Goal: Find specific page/section: Find specific page/section

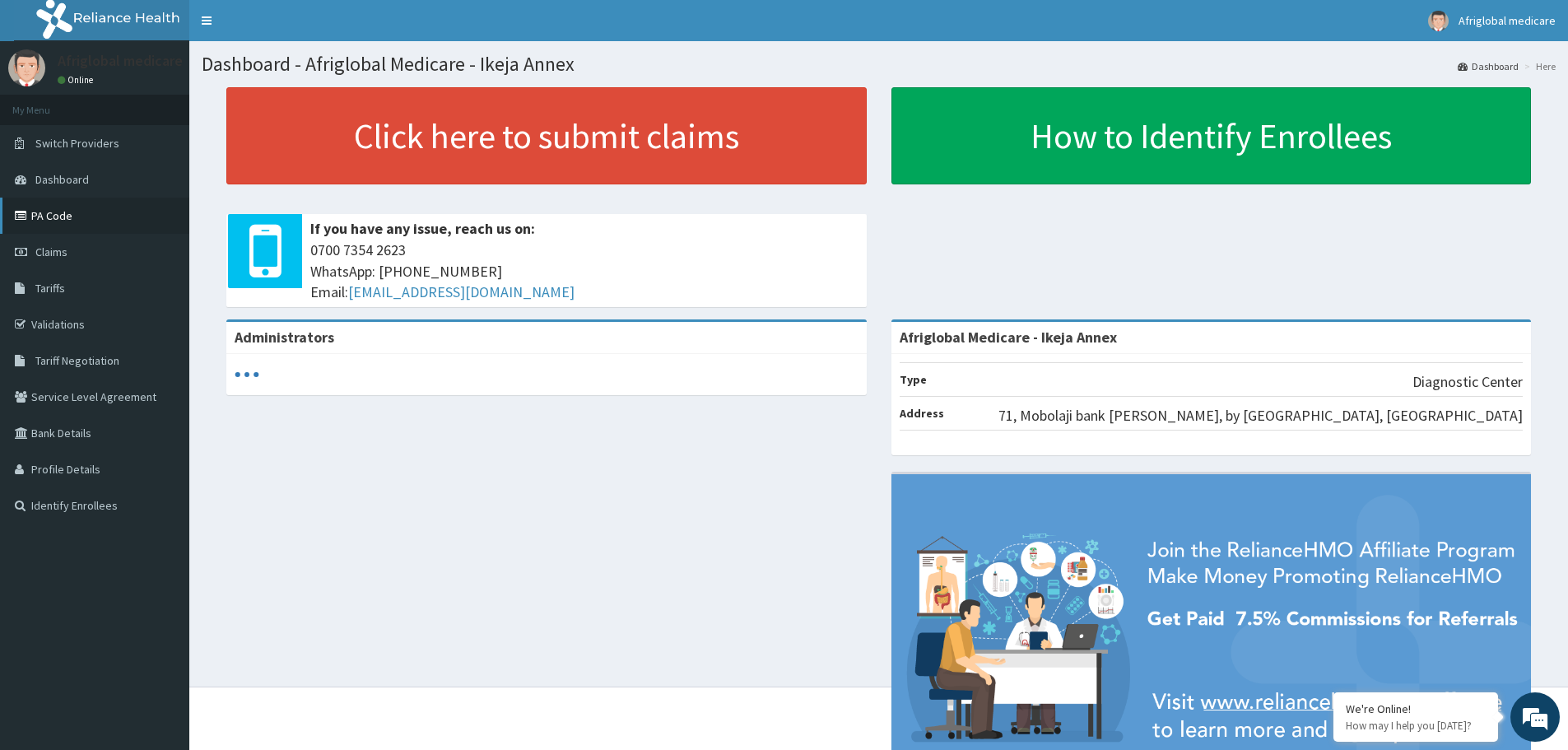
click at [63, 209] on link "PA Code" at bounding box center [95, 216] width 189 height 36
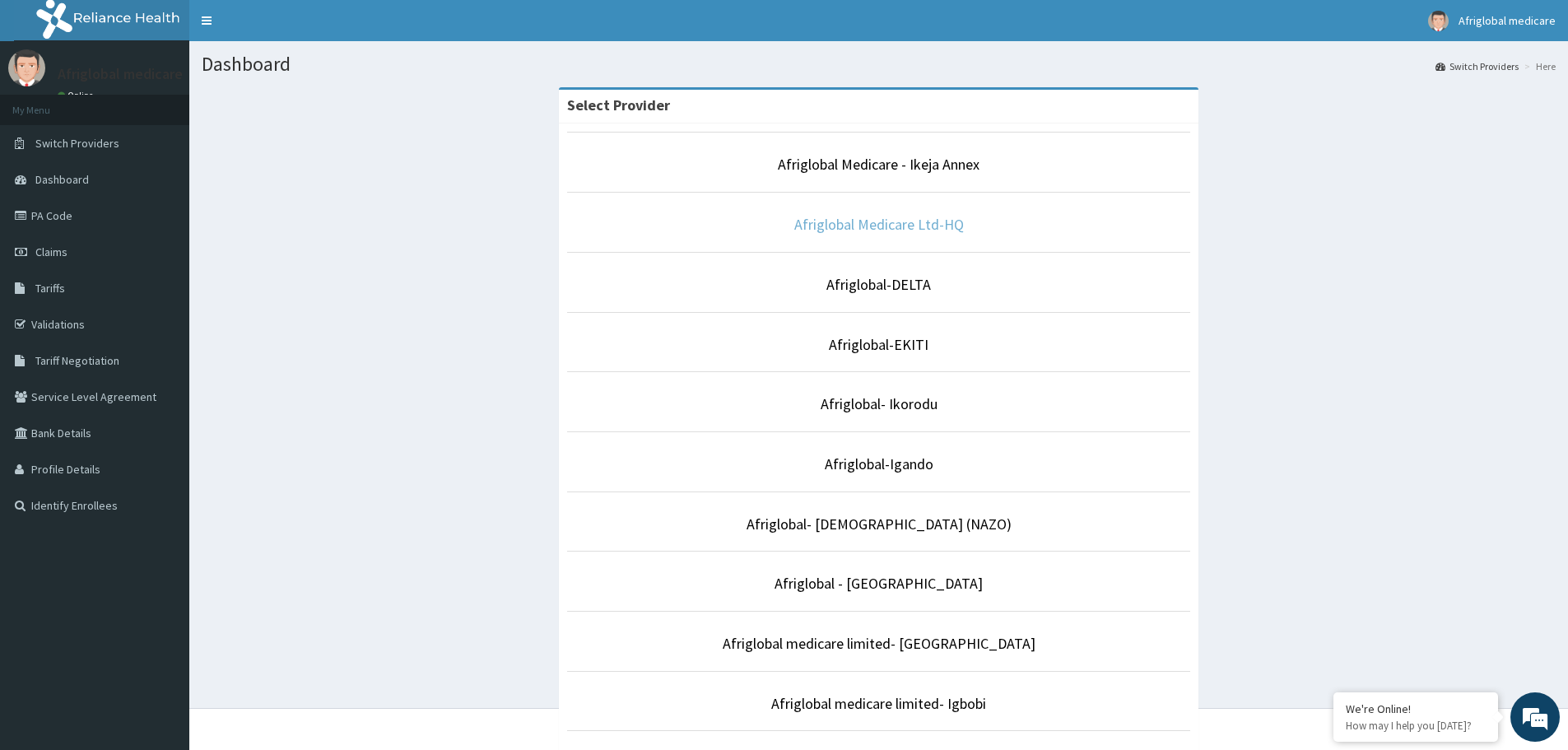
click at [895, 232] on link "Afriglobal Medicare Ltd-HQ" at bounding box center [879, 224] width 169 height 19
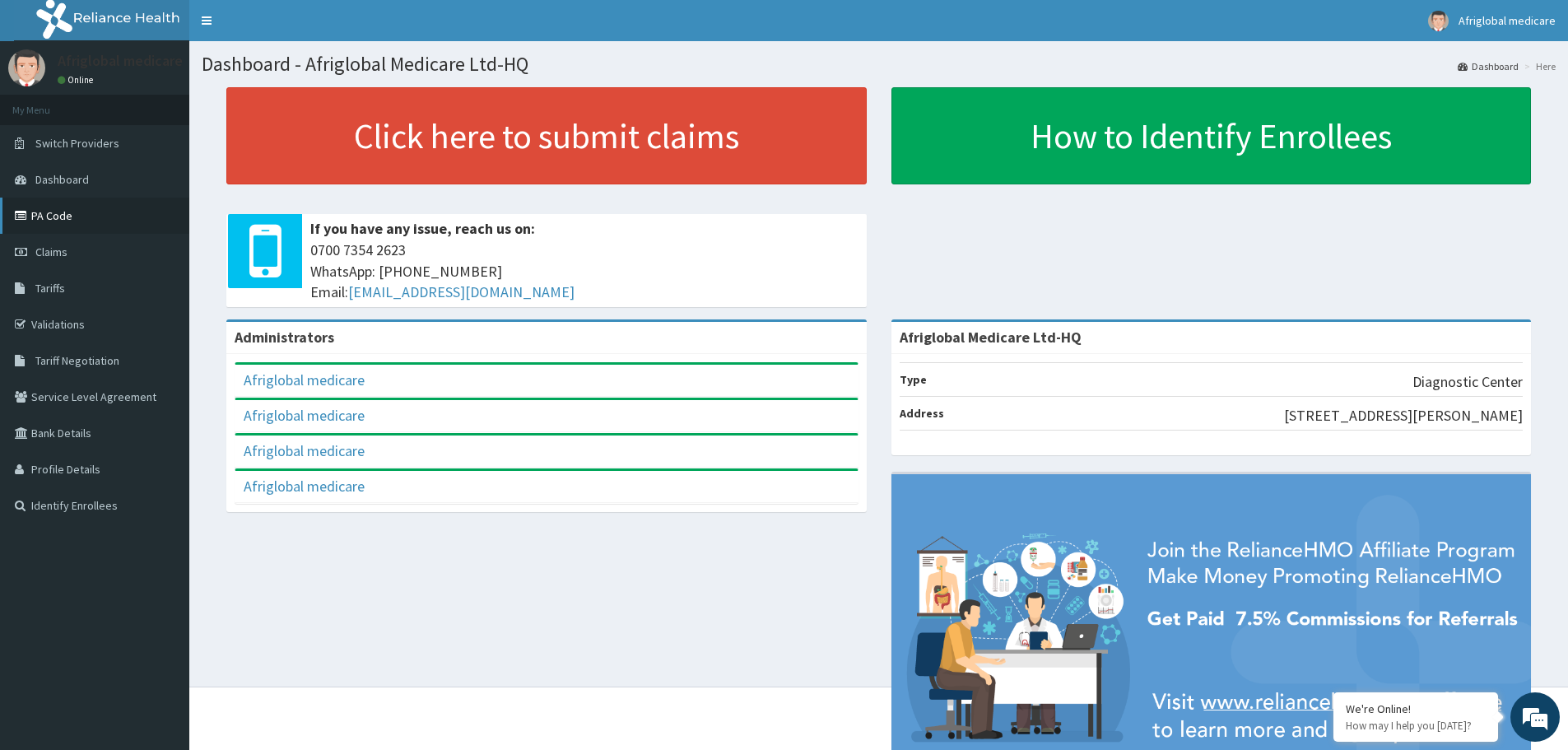
click at [74, 219] on link "PA Code" at bounding box center [95, 216] width 189 height 36
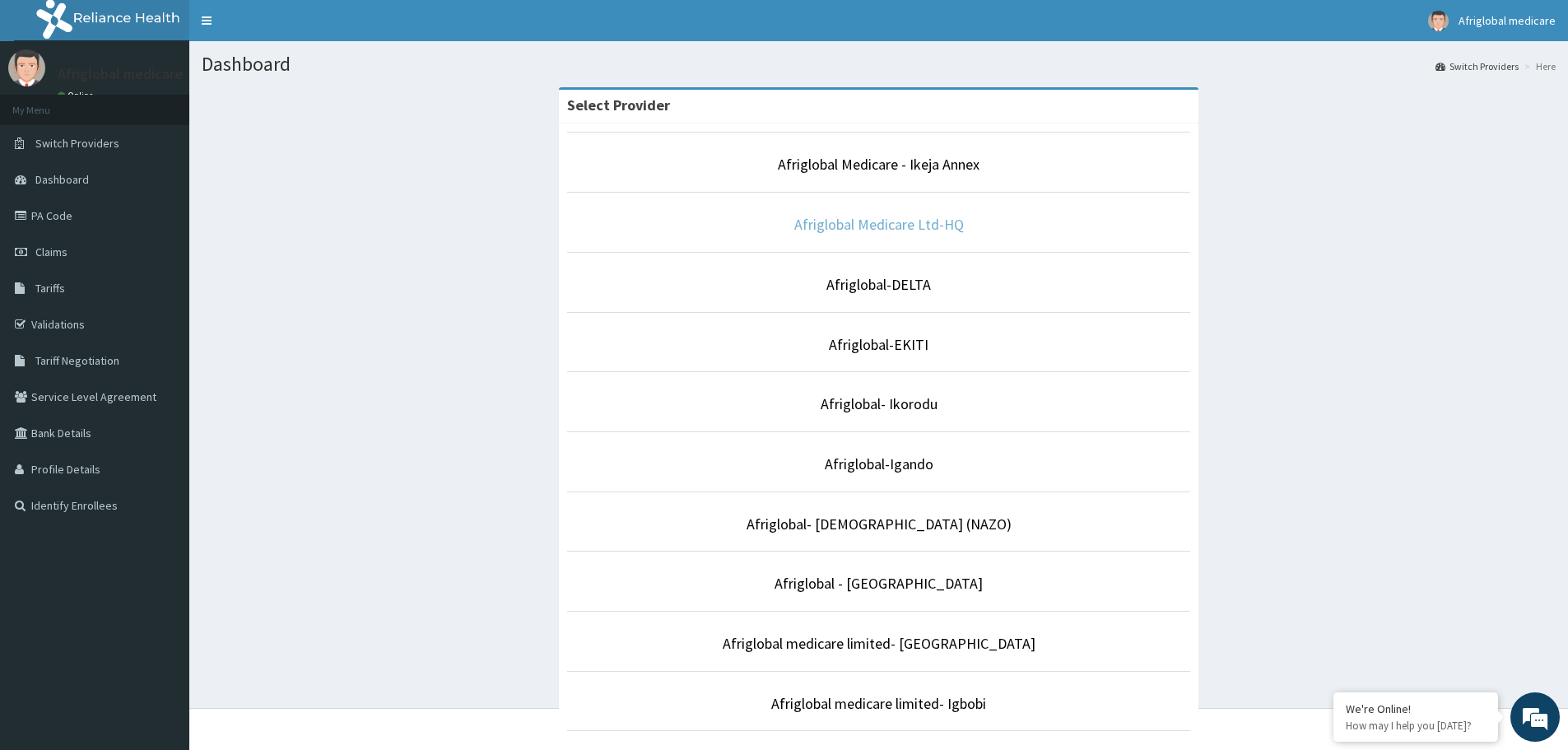
click at [857, 223] on link "Afriglobal Medicare Ltd-HQ" at bounding box center [879, 224] width 169 height 19
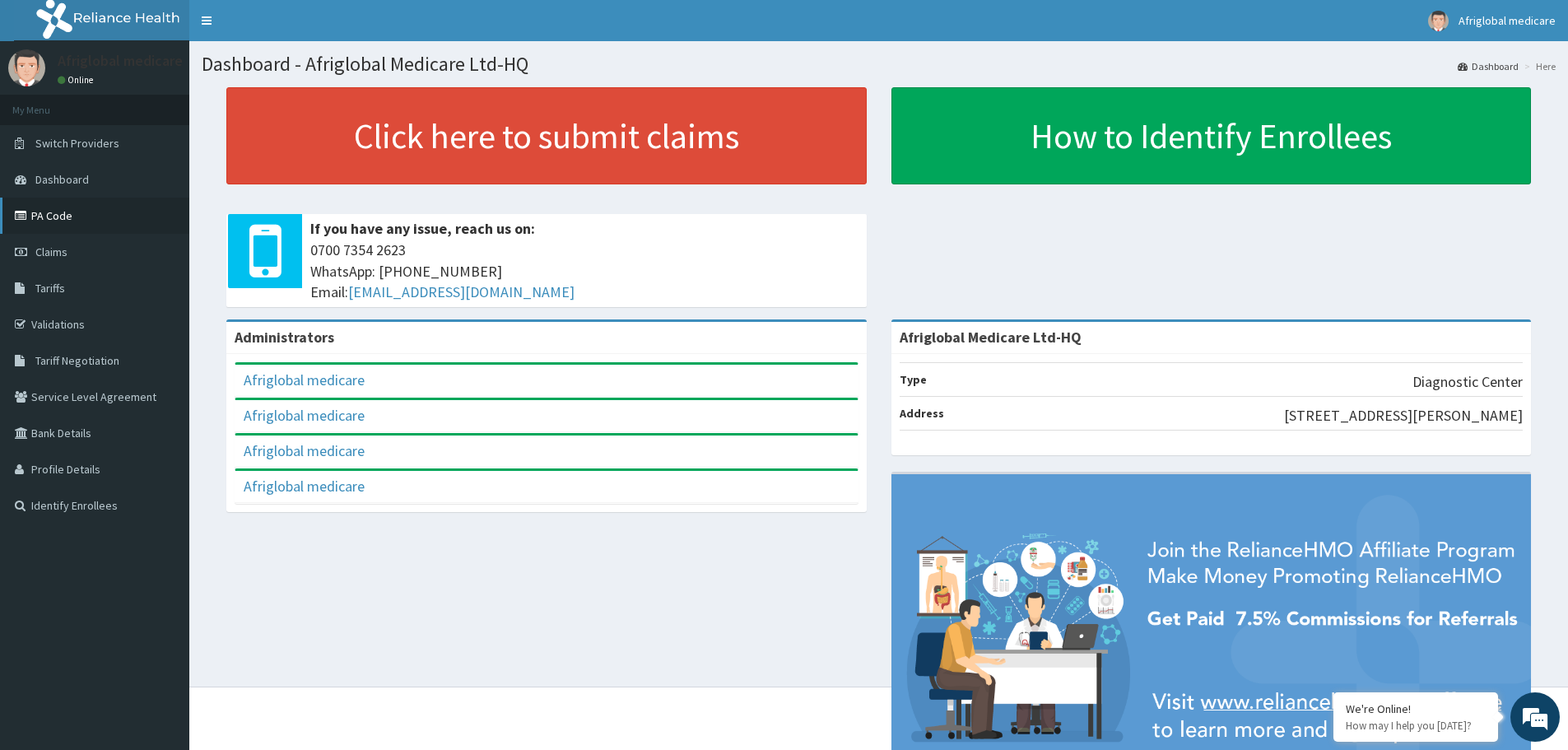
click at [62, 211] on link "PA Code" at bounding box center [95, 216] width 189 height 36
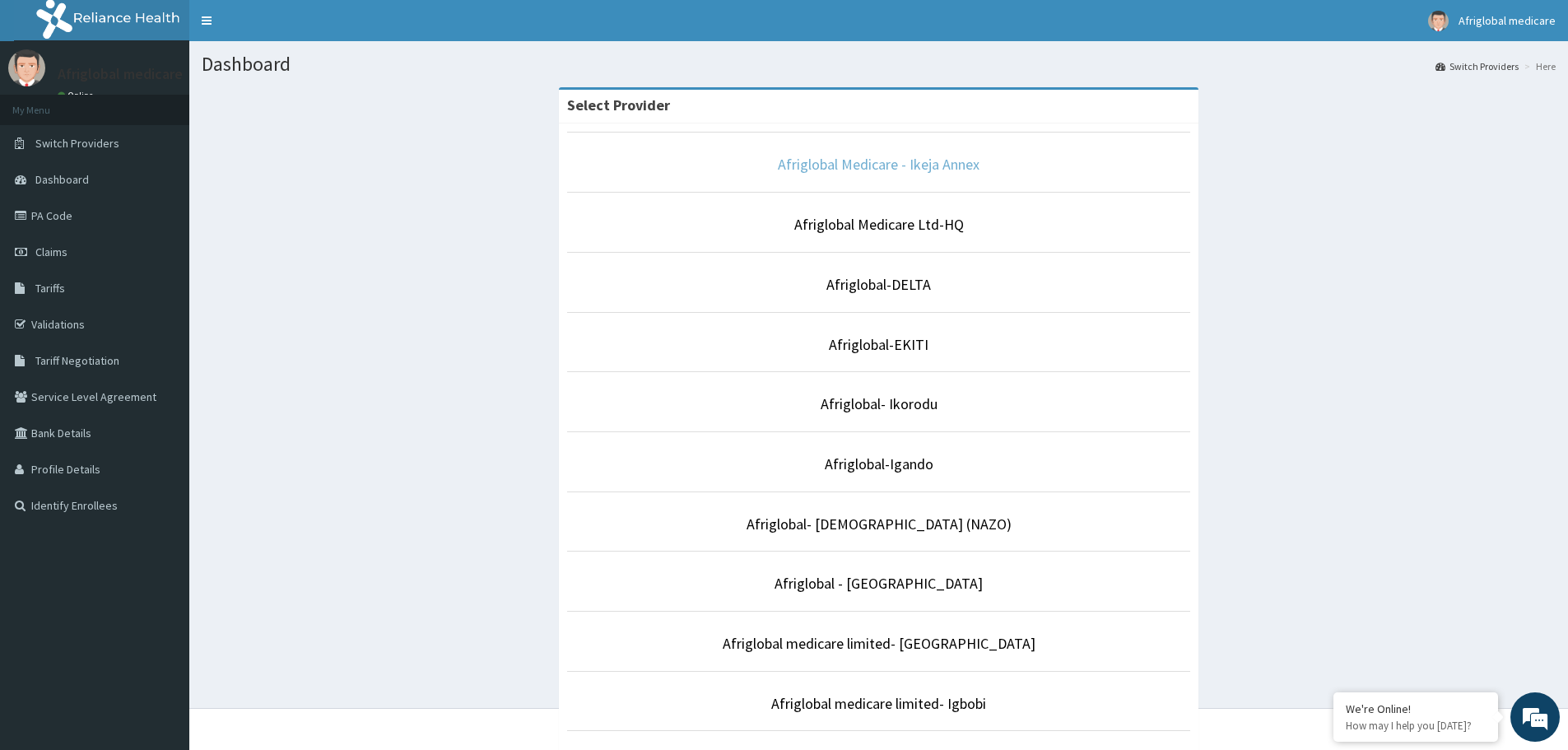
click at [942, 155] on link "Afriglobal Medicare - Ikeja Annex" at bounding box center [879, 164] width 202 height 19
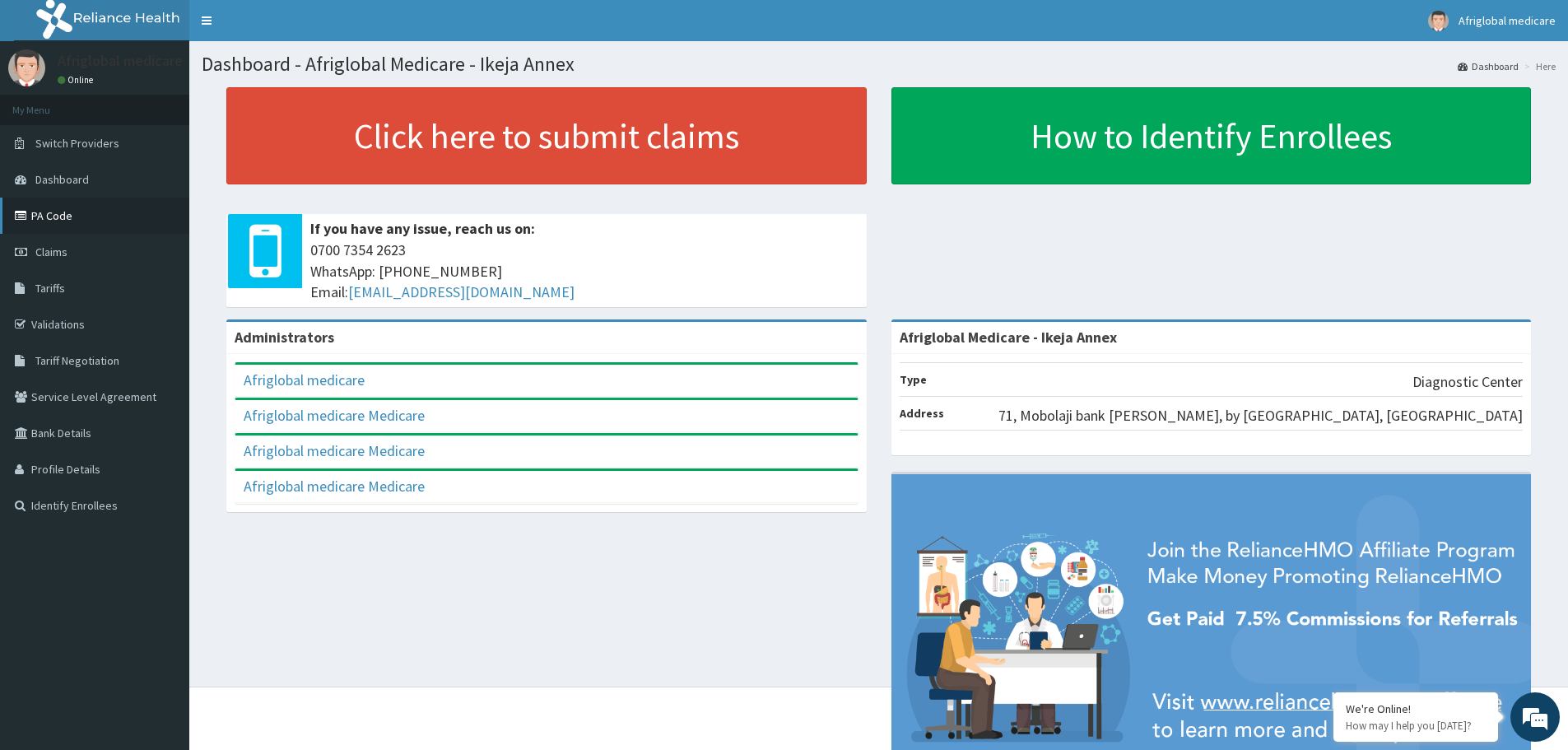
click at [85, 218] on link "PA Code" at bounding box center [95, 216] width 189 height 36
